Goal: Task Accomplishment & Management: Manage account settings

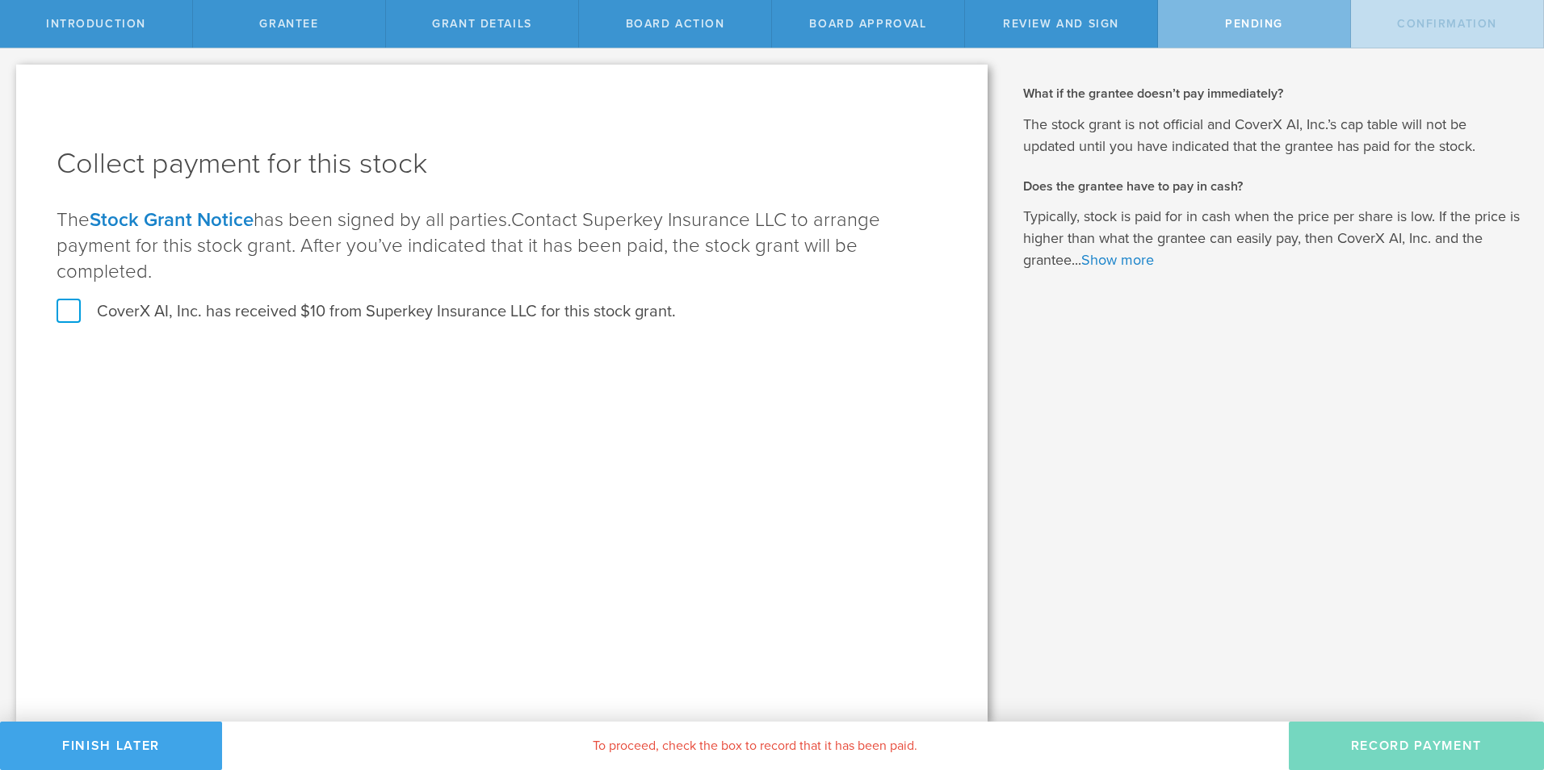
click at [108, 745] on button "Finish Later" at bounding box center [111, 746] width 222 height 48
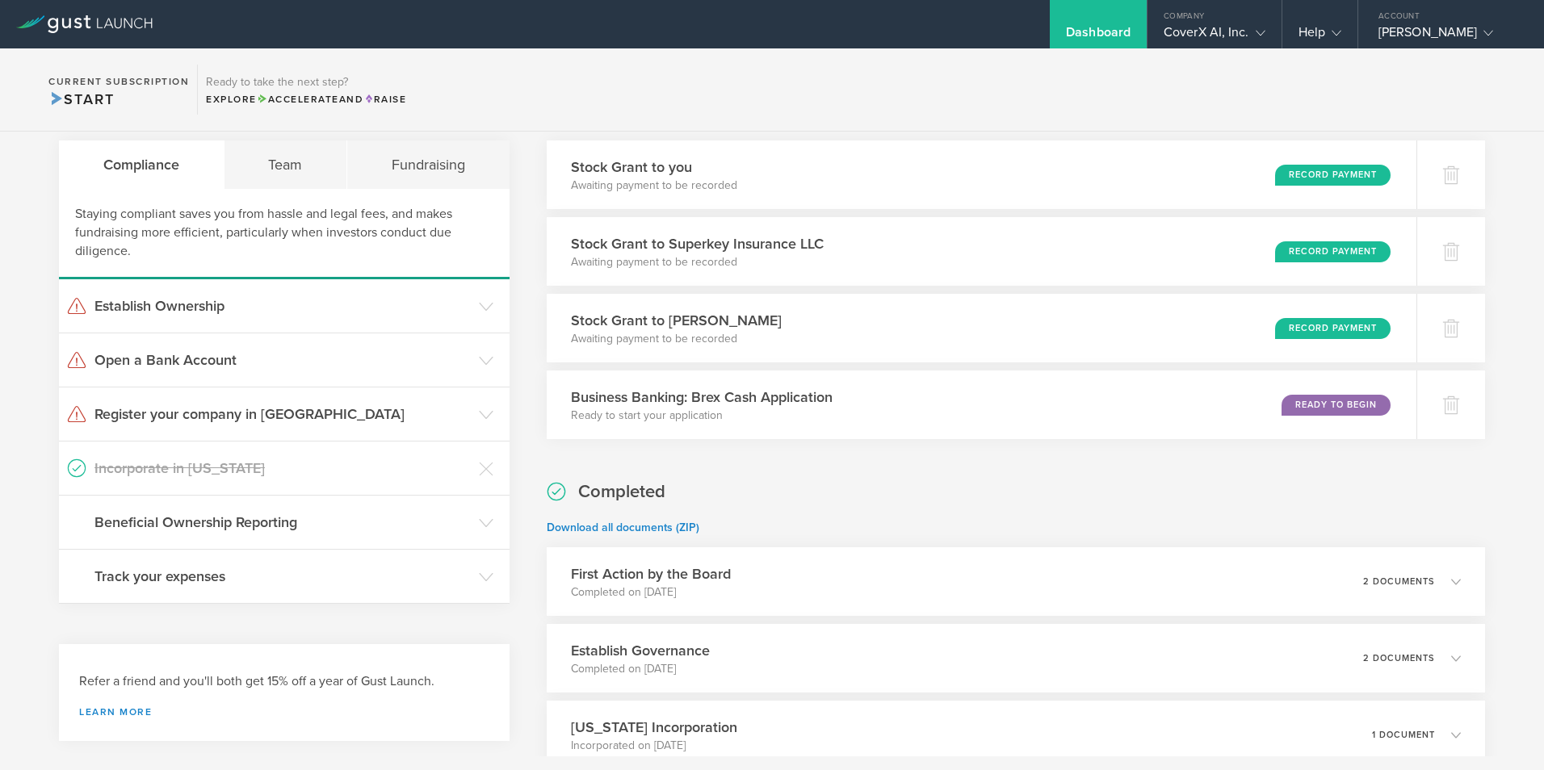
scroll to position [81, 0]
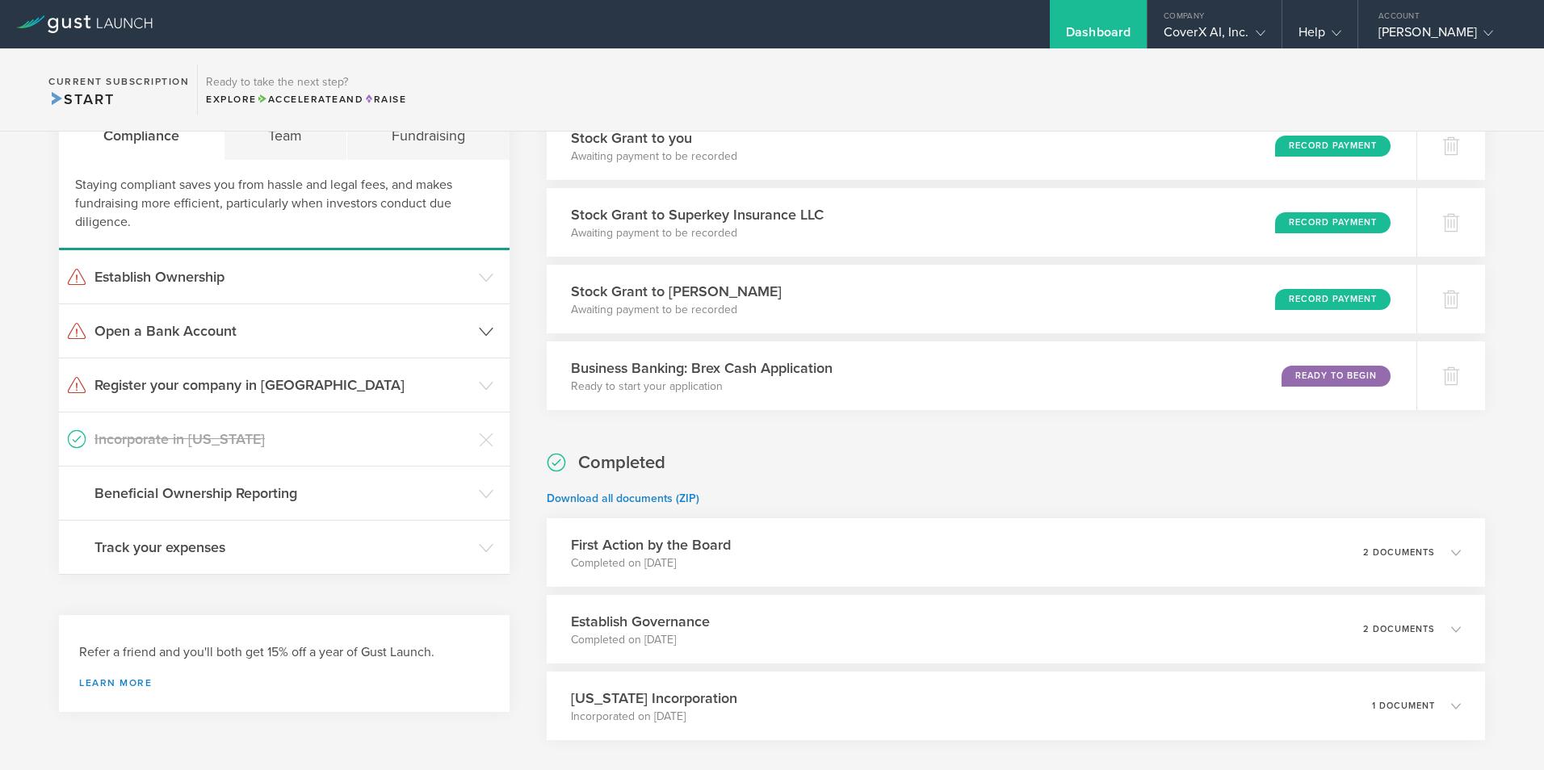
click at [480, 325] on icon at bounding box center [486, 332] width 15 height 15
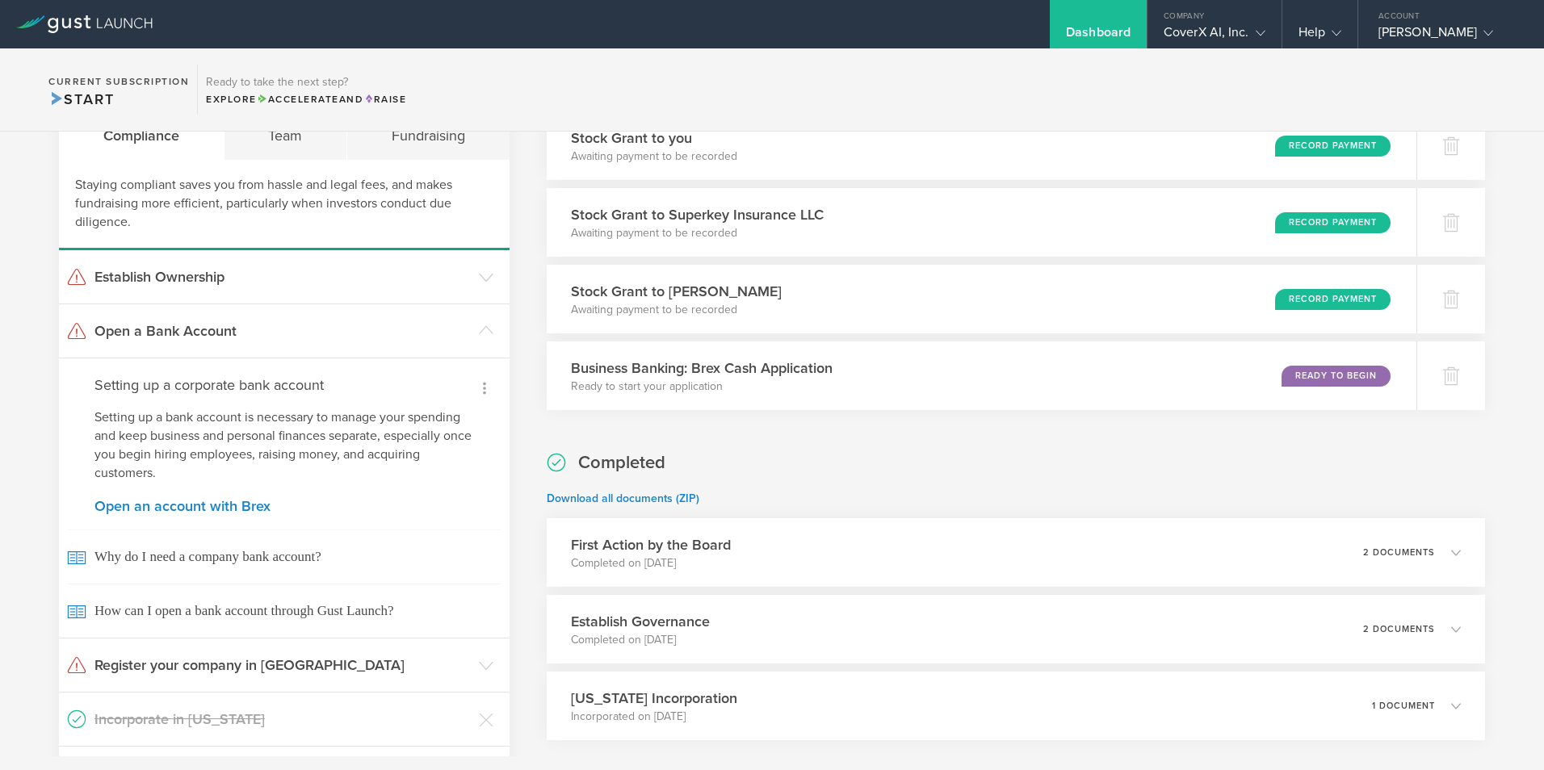
click at [480, 386] on icon at bounding box center [484, 388] width 19 height 19
click at [438, 437] on small "I already have a bank account" at bounding box center [416, 437] width 149 height 16
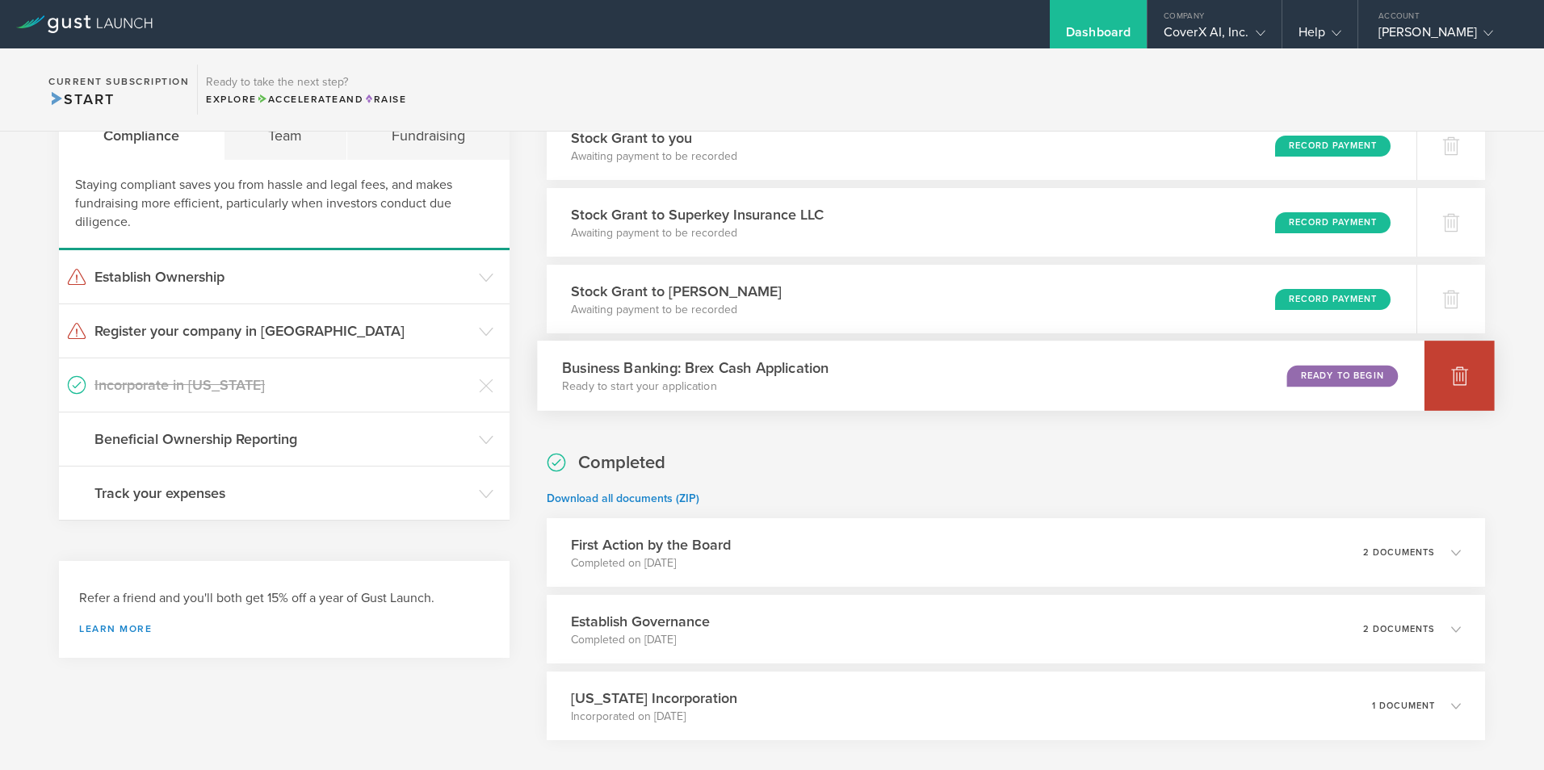
click at [1458, 389] on div at bounding box center [1460, 376] width 70 height 70
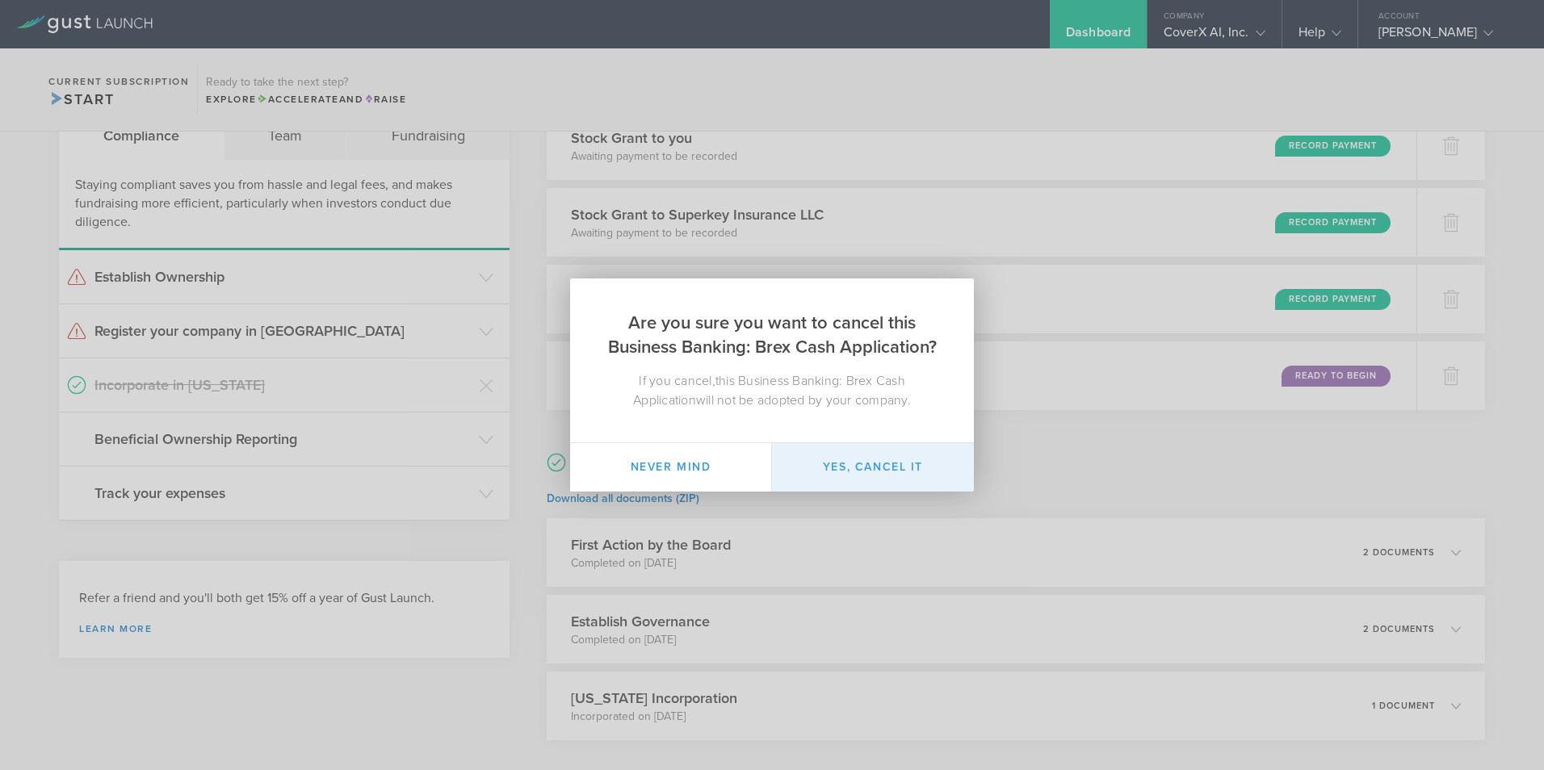
click at [875, 468] on button "Yes, cancel it" at bounding box center [873, 467] width 202 height 48
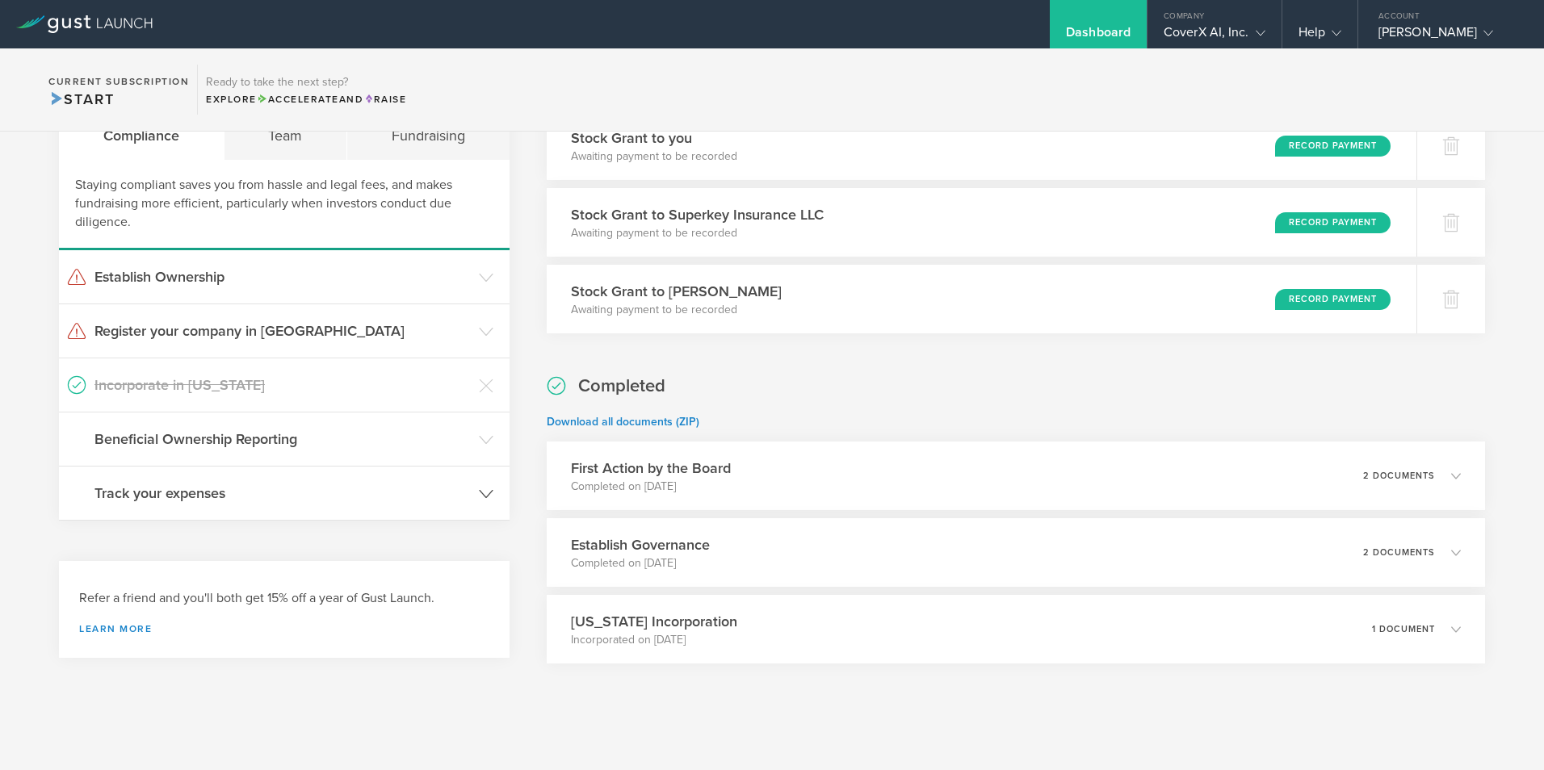
click at [493, 497] on header "Track your expenses" at bounding box center [284, 493] width 451 height 53
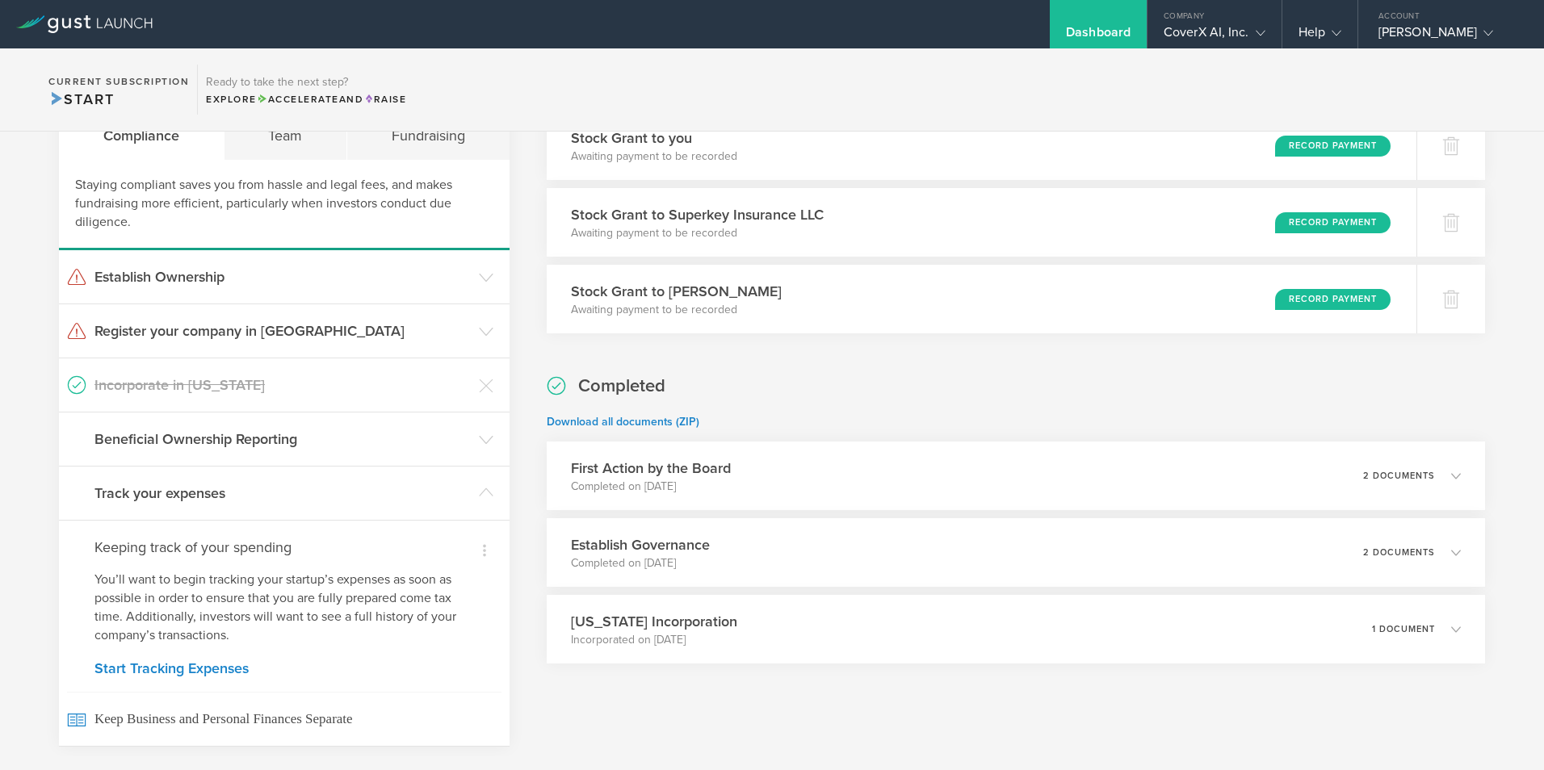
scroll to position [162, 0]
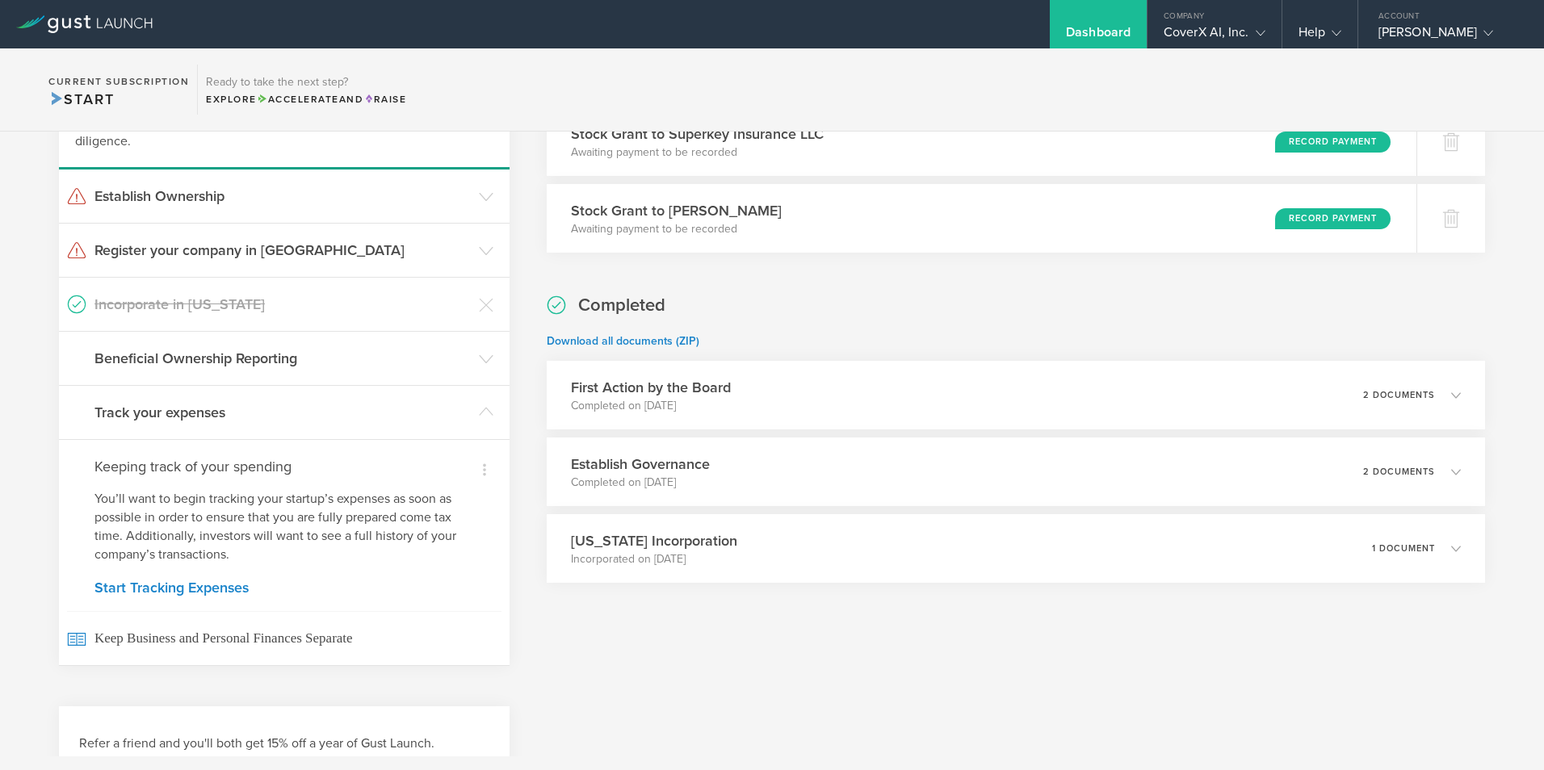
click at [422, 462] on h4 "Keeping track of your spending" at bounding box center [284, 466] width 380 height 21
click at [480, 454] on div "Dismiss Keeping track of your spending You’ll want to begin tracking your start…" at bounding box center [284, 552] width 451 height 226
click at [479, 468] on icon at bounding box center [484, 469] width 19 height 19
click at [406, 461] on div at bounding box center [772, 385] width 1544 height 770
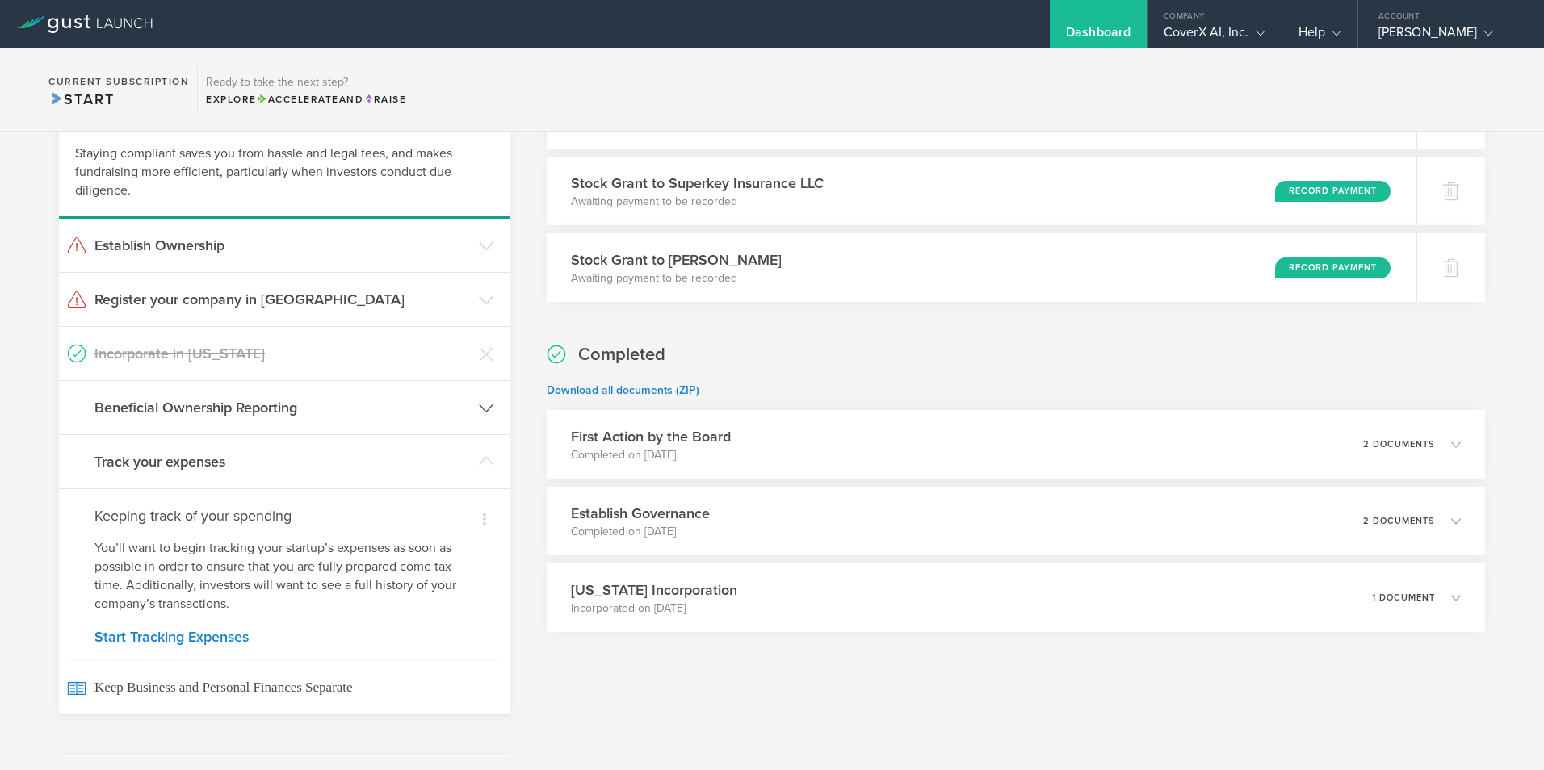
scroll to position [0, 0]
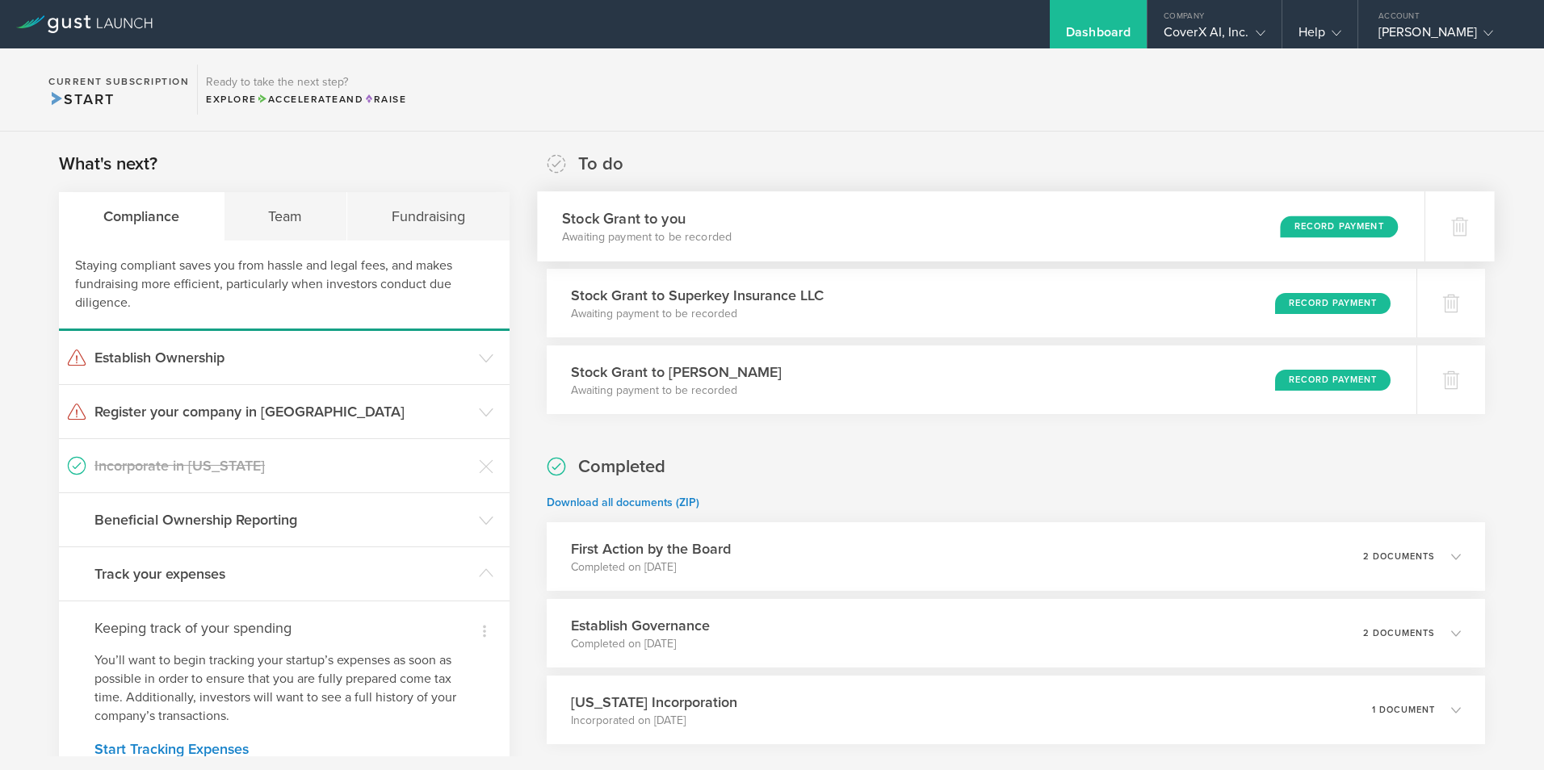
click at [1060, 243] on div "Stock Grant to you Awaiting payment to be recorded Record Payment" at bounding box center [981, 226] width 888 height 70
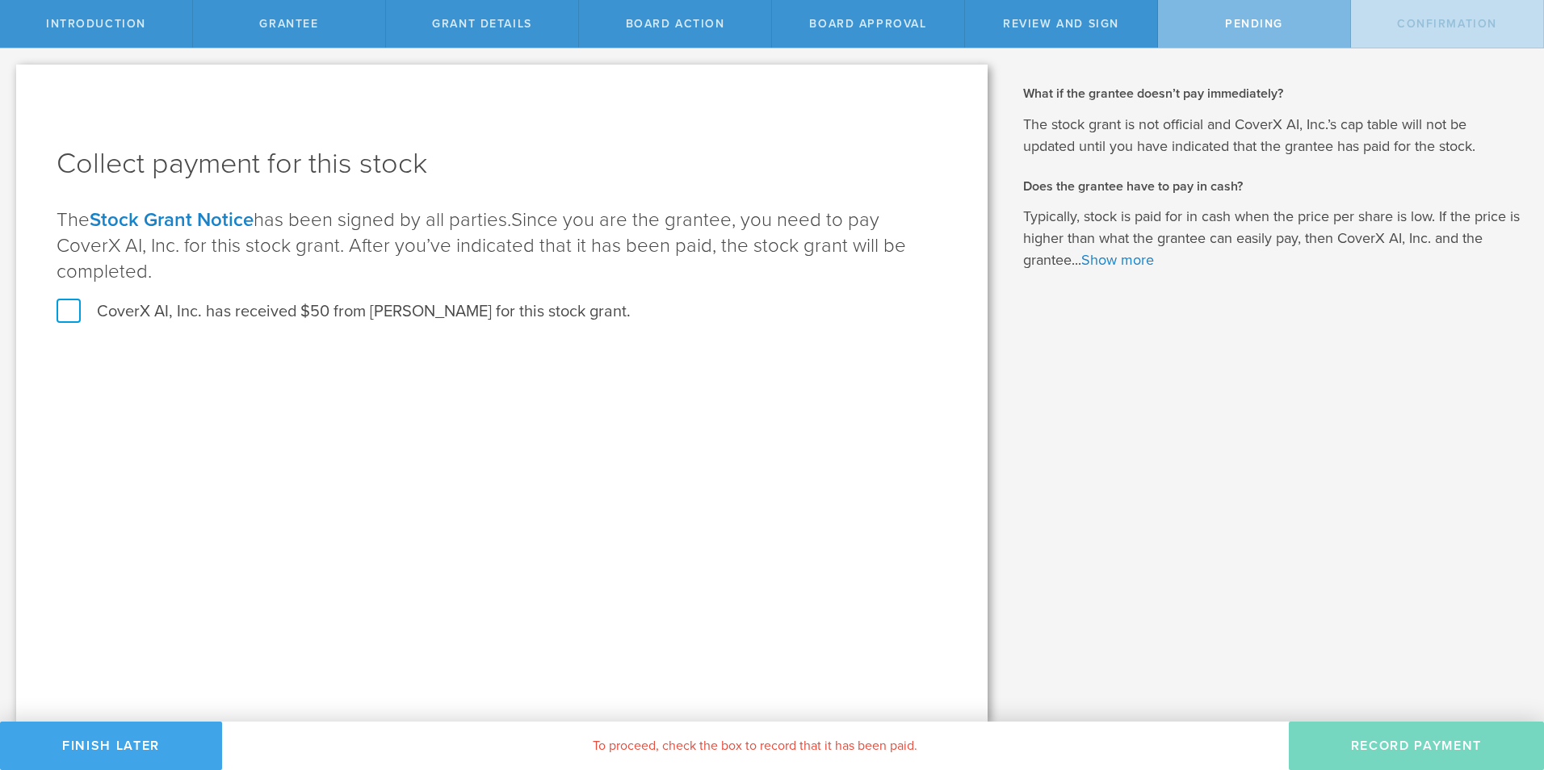
click at [89, 743] on button "Finish Later" at bounding box center [111, 746] width 222 height 48
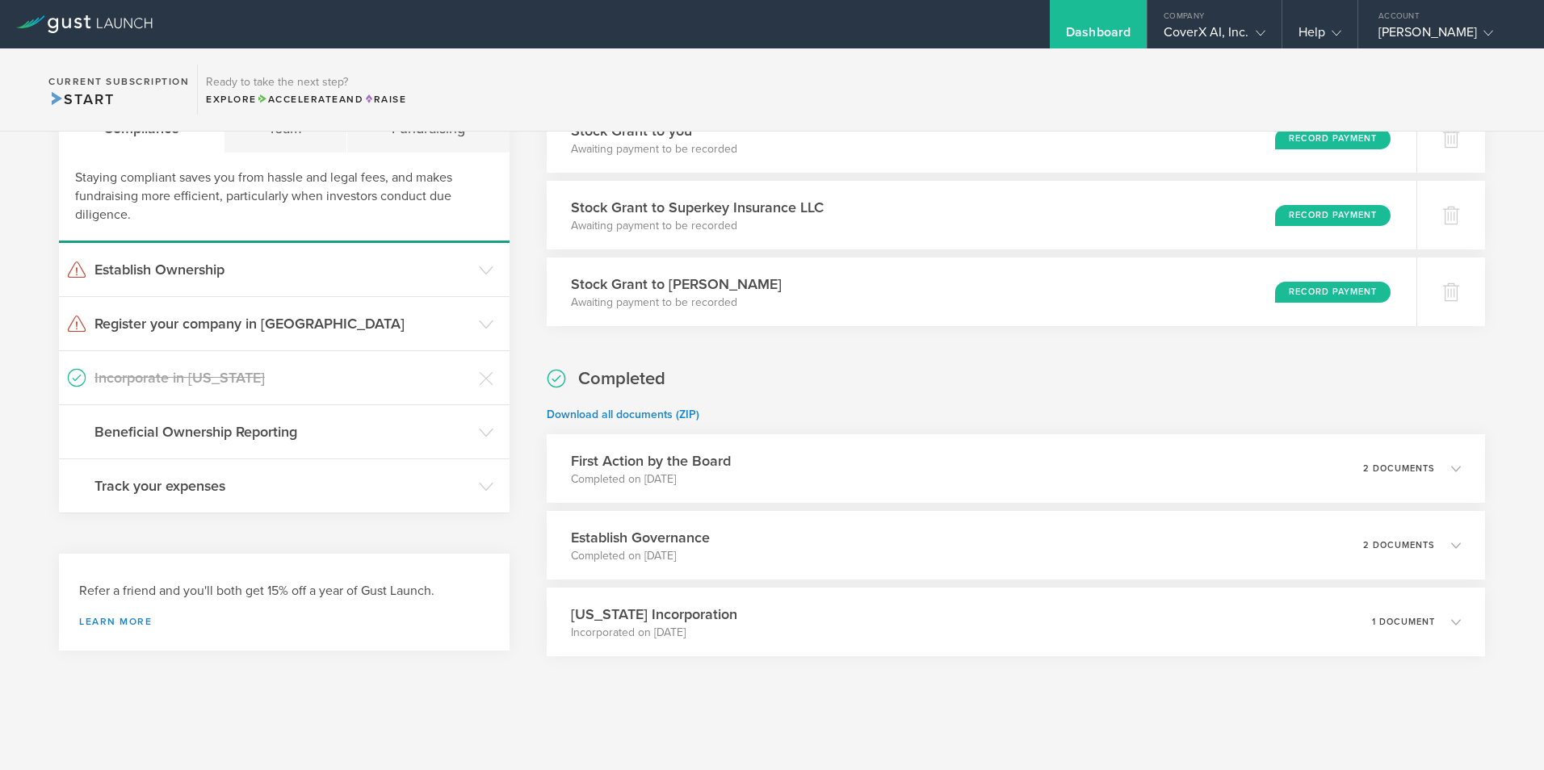
scroll to position [89, 0]
click at [1460, 543] on icon at bounding box center [1465, 544] width 10 height 10
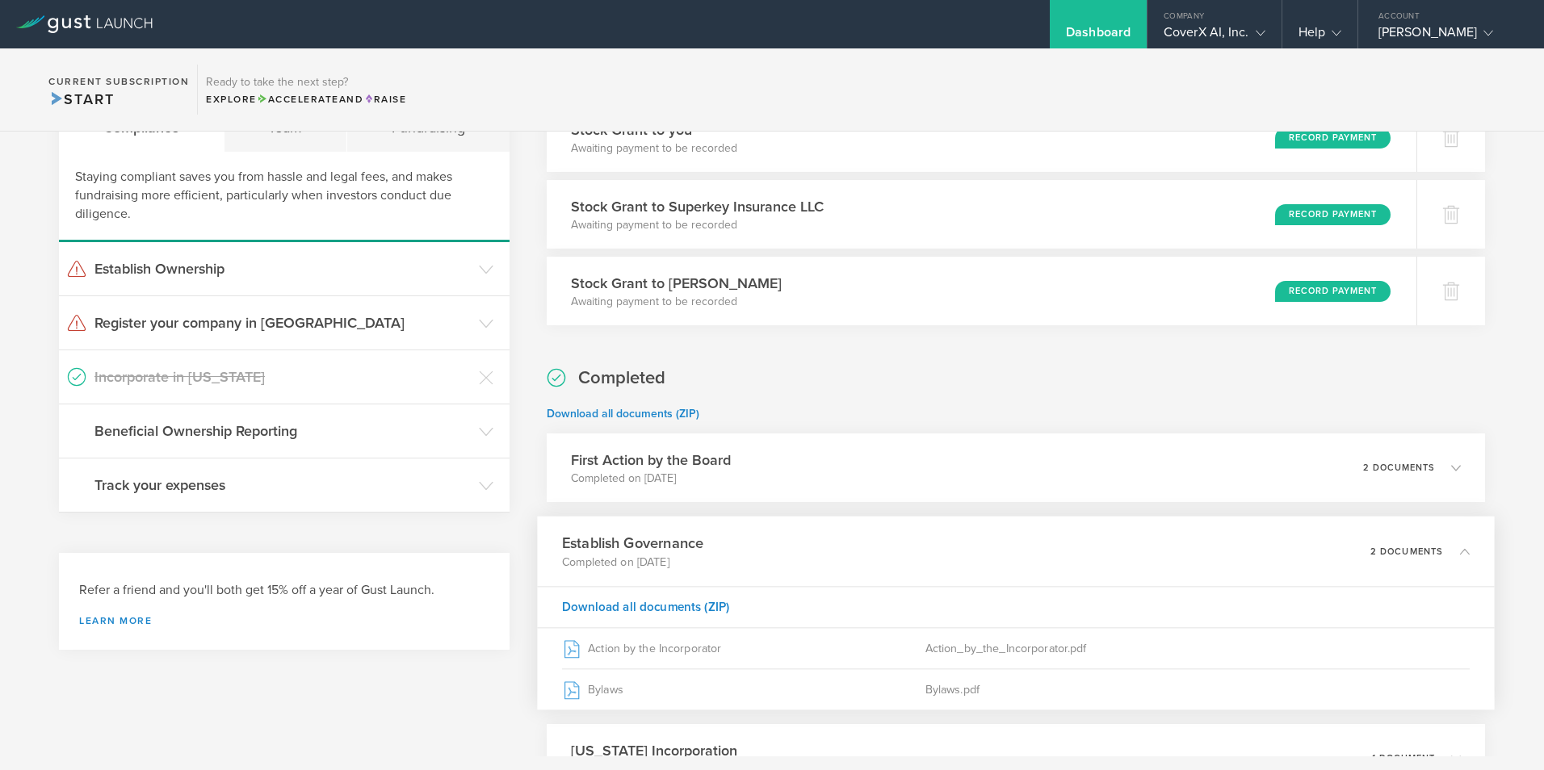
click at [1446, 549] on icon at bounding box center [1456, 551] width 27 height 15
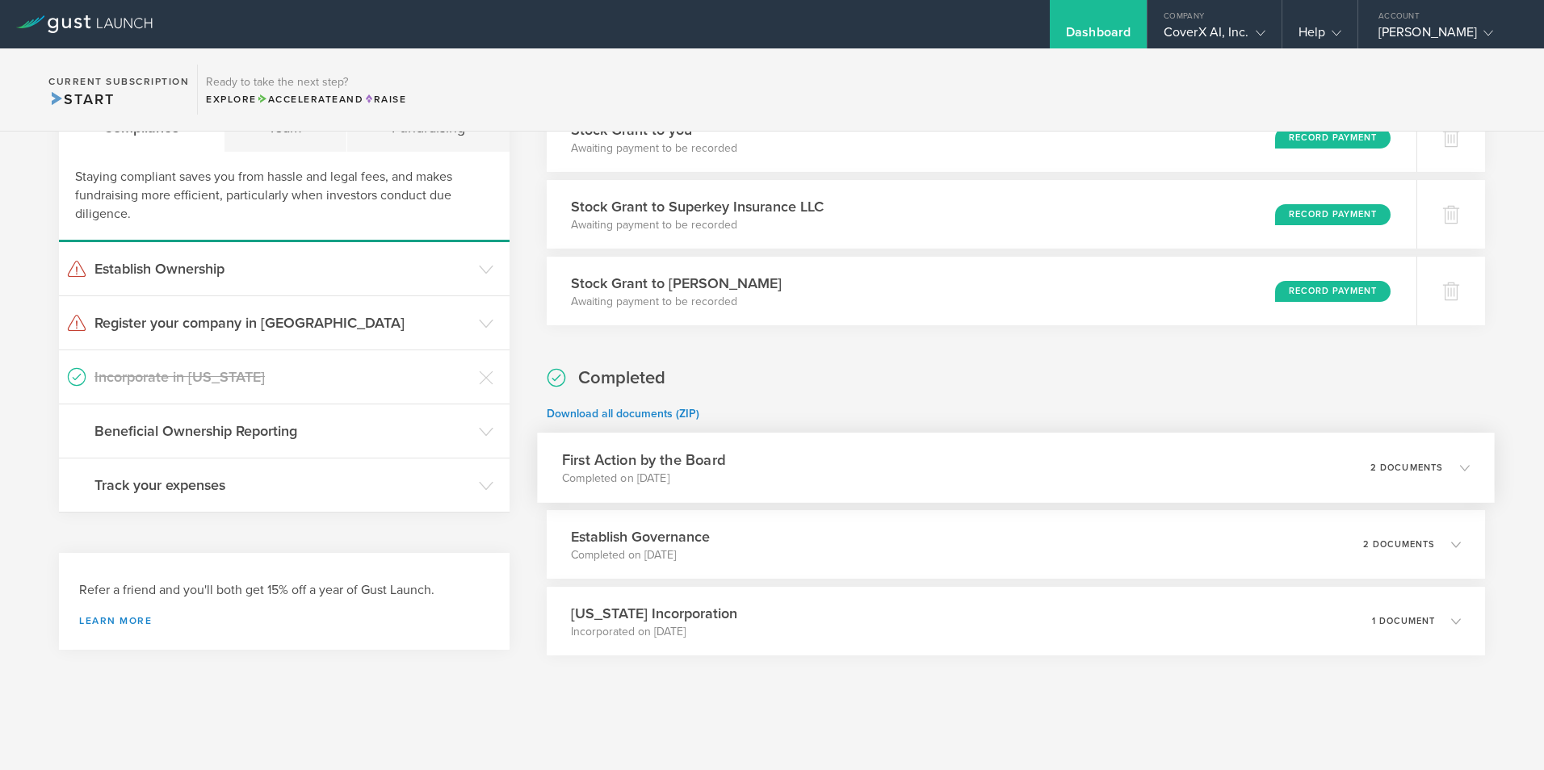
click at [1442, 476] on div "2 documents" at bounding box center [1419, 468] width 99 height 27
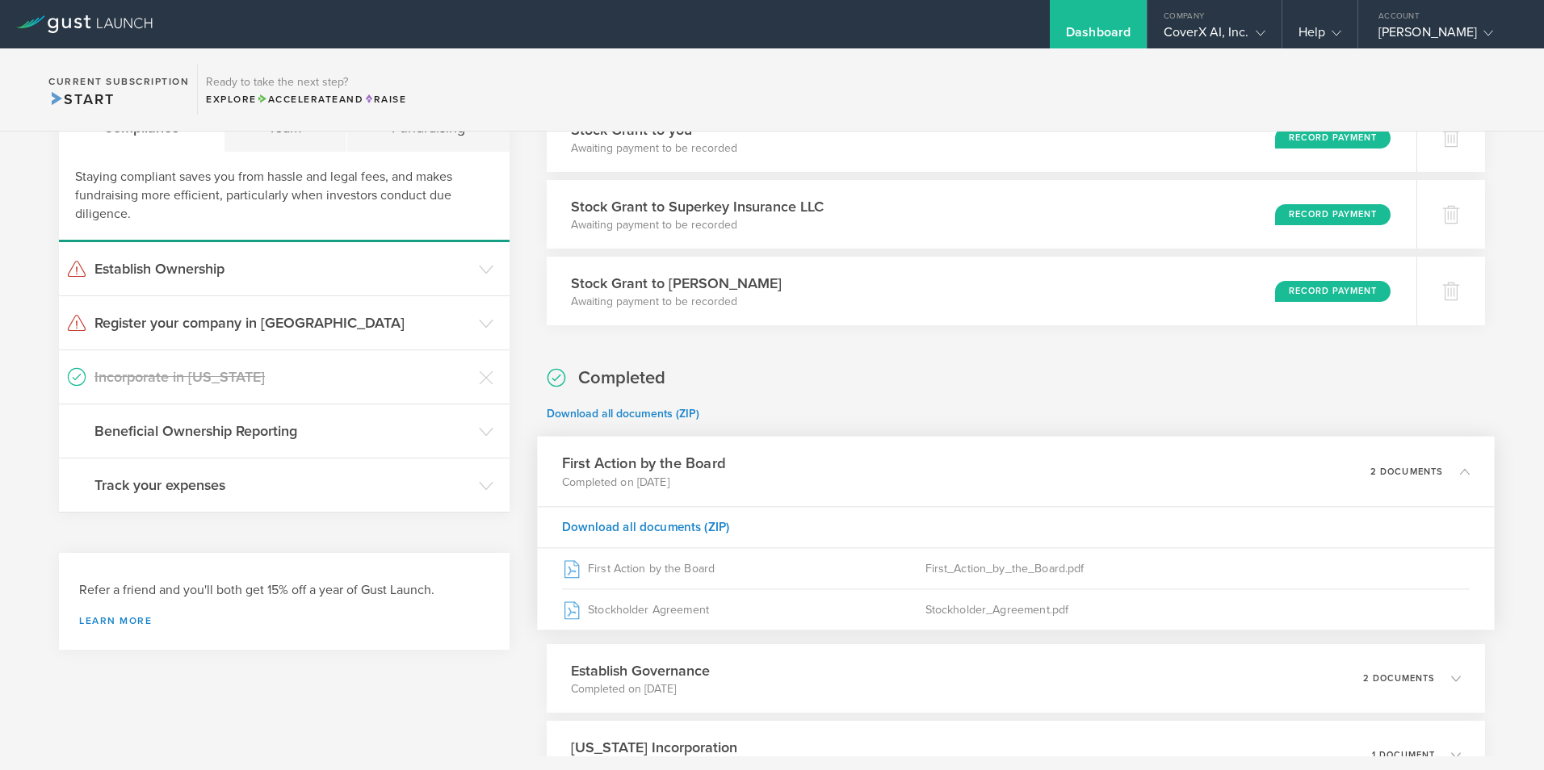
click at [1443, 476] on icon at bounding box center [1456, 471] width 27 height 15
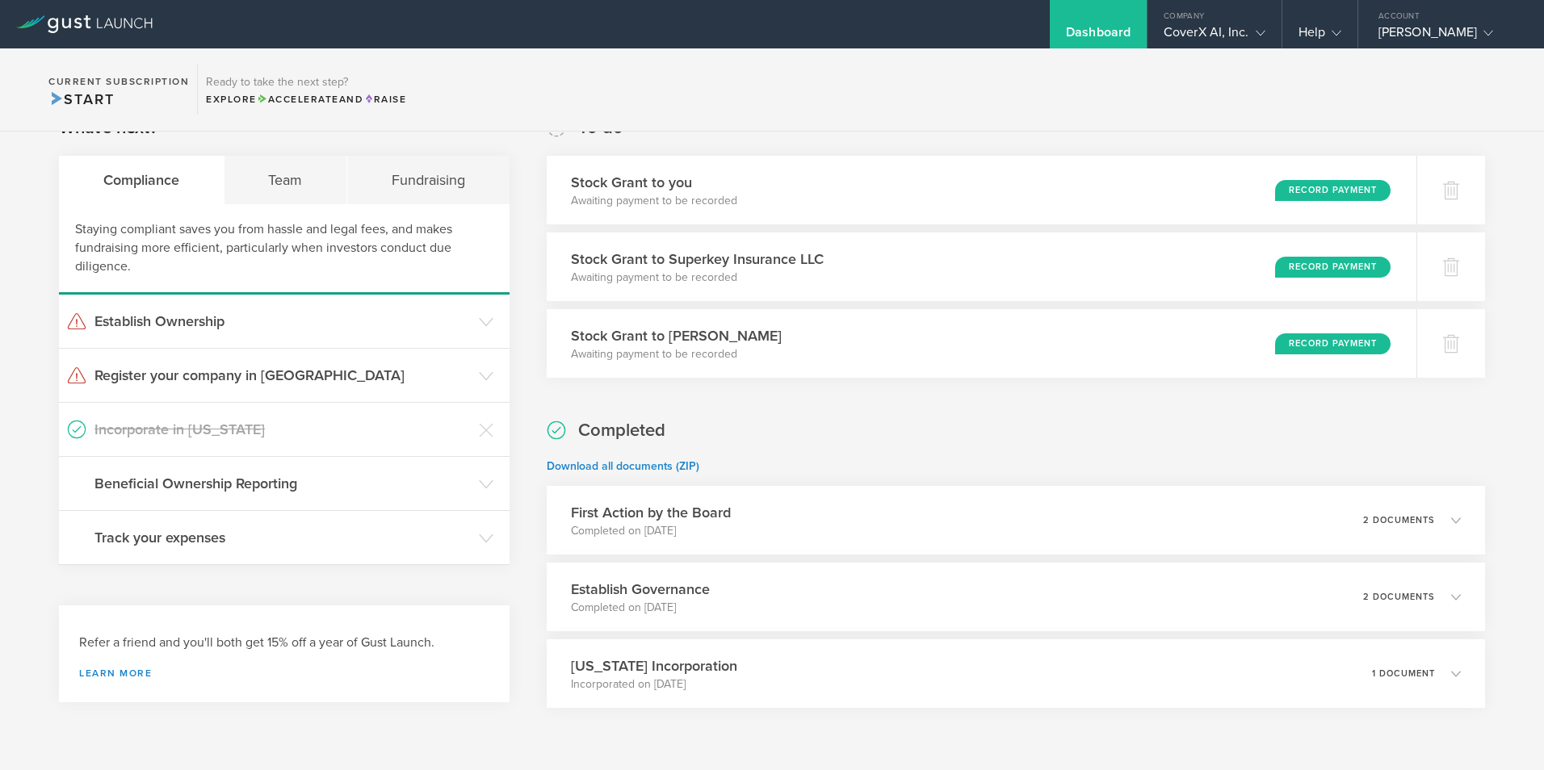
scroll to position [8, 0]
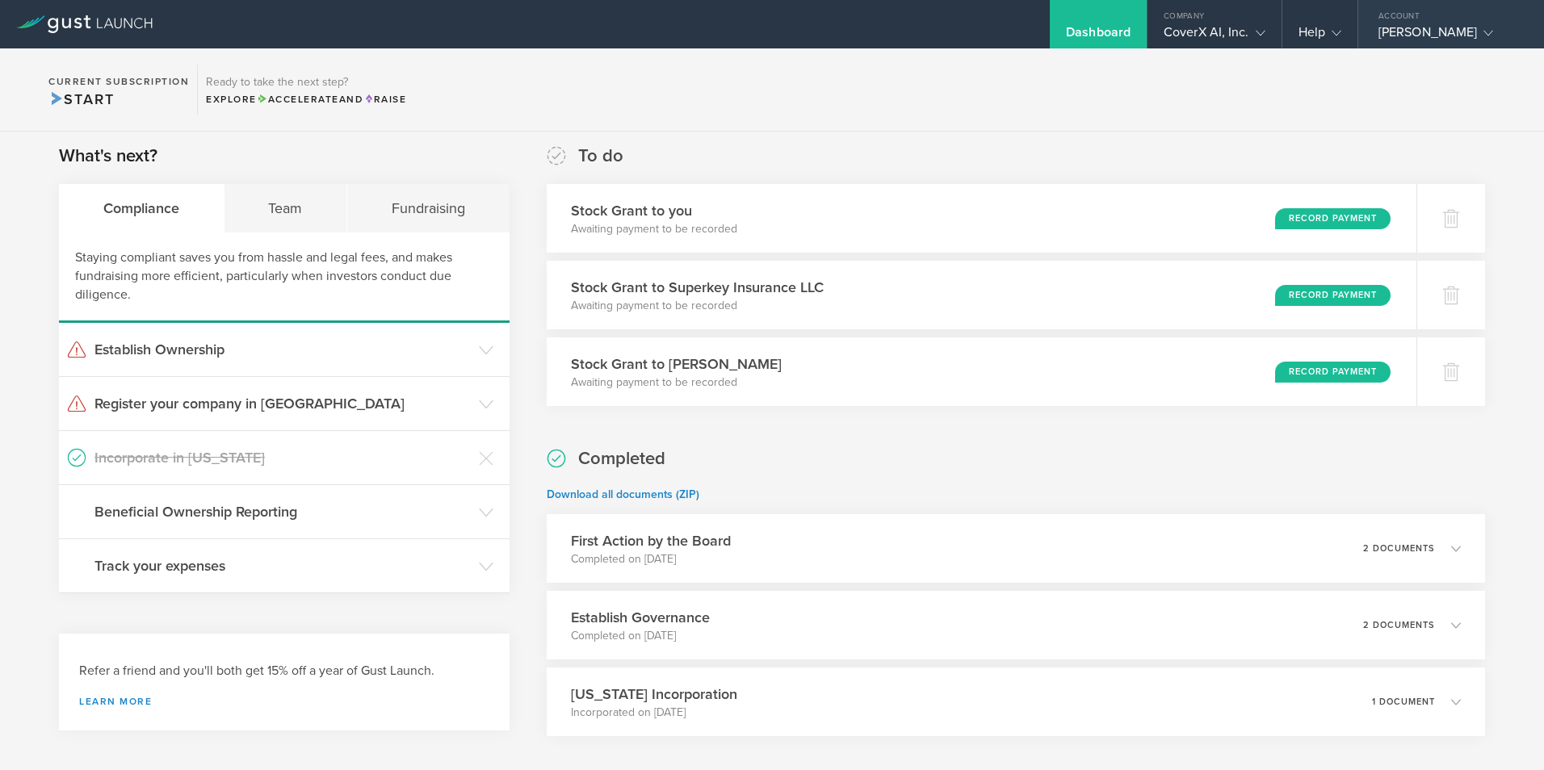
click at [1483, 33] on div "Joseph I Chase" at bounding box center [1446, 36] width 137 height 24
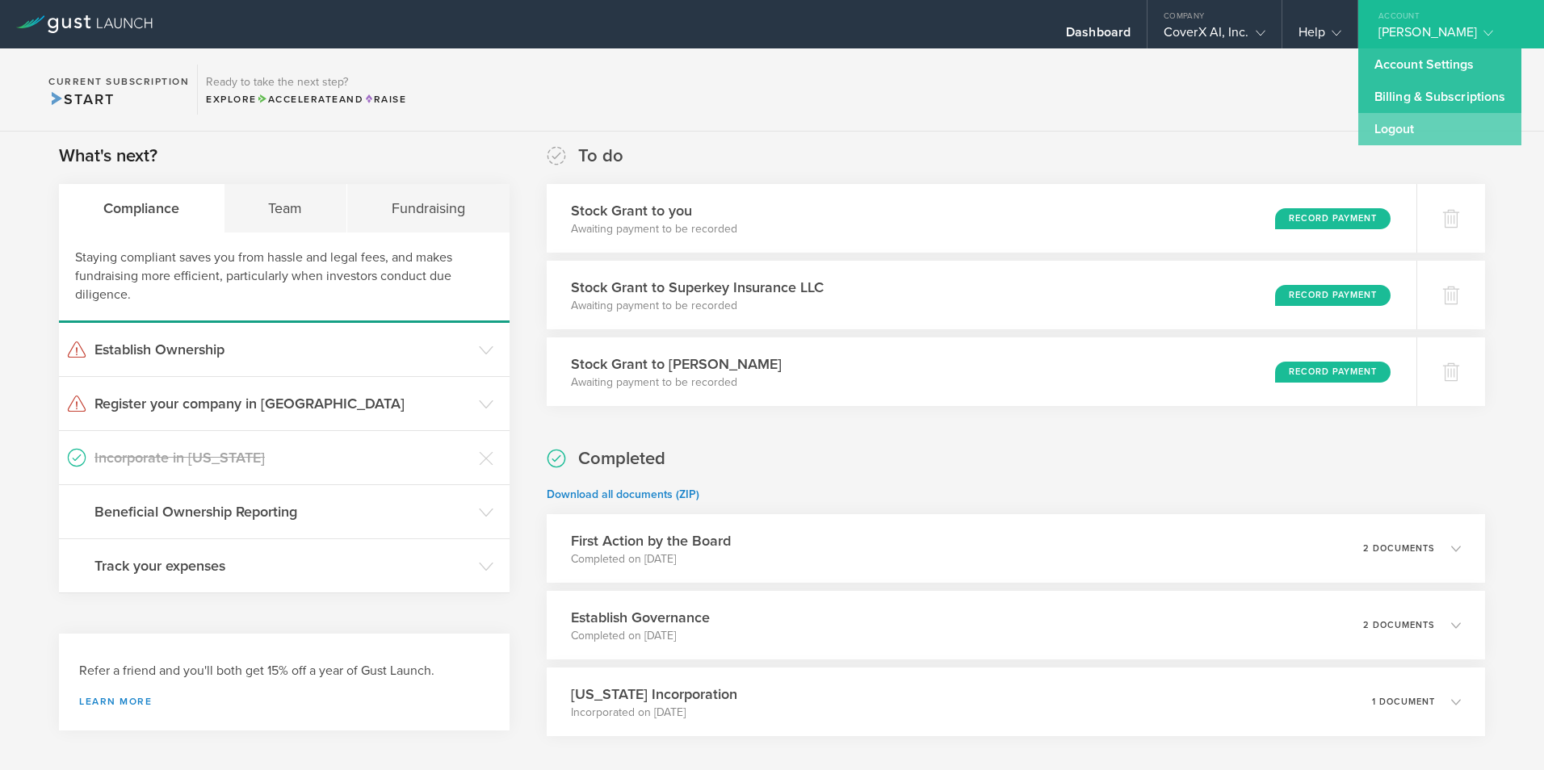
click at [1394, 121] on link "Logout" at bounding box center [1439, 129] width 163 height 32
